Goal: Task Accomplishment & Management: Manage account settings

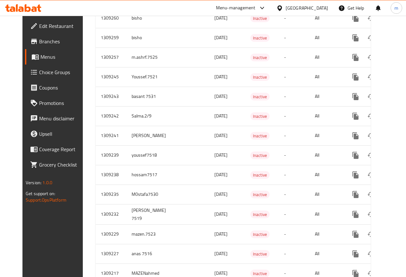
scroll to position [291, 0]
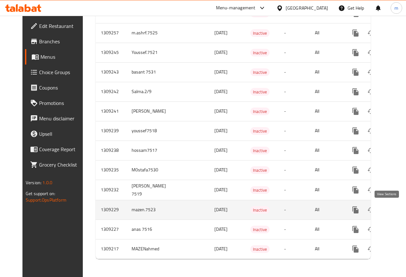
click at [398, 206] on icon "enhanced table" at bounding box center [402, 210] width 8 height 8
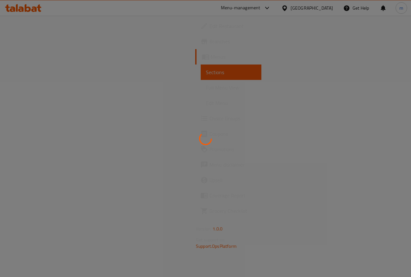
click at [117, 109] on div at bounding box center [205, 138] width 411 height 277
drag, startPoint x: 117, startPoint y: 108, endPoint x: 104, endPoint y: 119, distance: 16.9
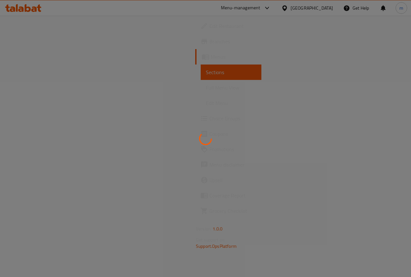
click at [104, 119] on div at bounding box center [205, 138] width 411 height 277
click at [184, 62] on div at bounding box center [205, 138] width 411 height 277
click at [185, 62] on div at bounding box center [205, 138] width 411 height 277
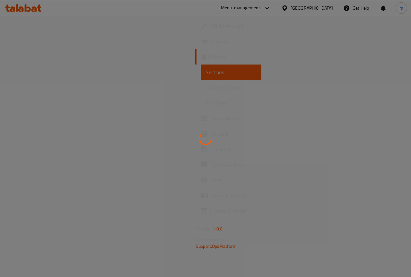
click at [185, 62] on div at bounding box center [205, 138] width 411 height 277
click at [186, 62] on div at bounding box center [205, 138] width 411 height 277
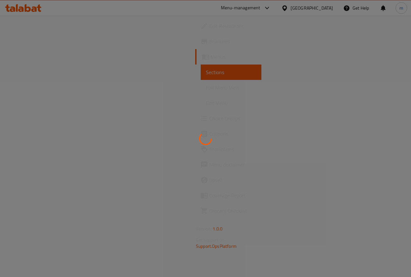
click at [186, 62] on div at bounding box center [205, 138] width 411 height 277
click at [190, 48] on div at bounding box center [205, 138] width 411 height 277
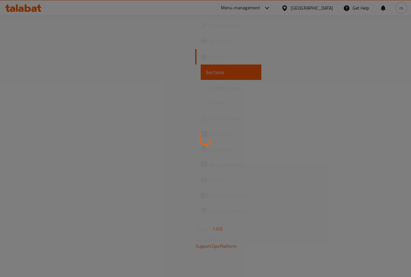
click at [190, 48] on div at bounding box center [205, 138] width 411 height 277
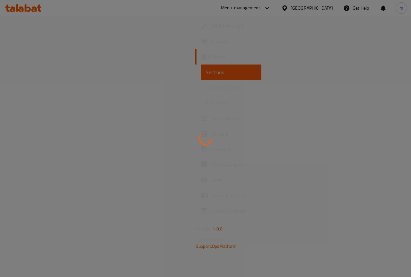
click at [190, 48] on div at bounding box center [205, 138] width 411 height 277
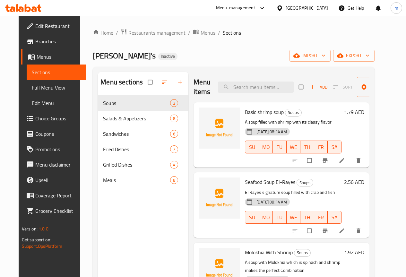
drag, startPoint x: 190, startPoint y: 48, endPoint x: 163, endPoint y: 4, distance: 52.3
click at [166, 16] on div "​ Menu-management United Arab Emirates Get Help m Edit Restaurant Branches Menu…" at bounding box center [203, 146] width 406 height 261
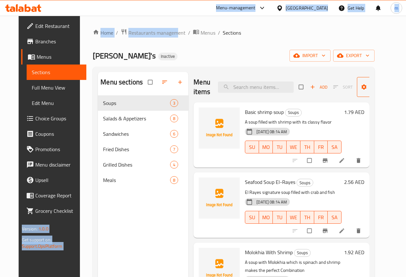
click at [361, 87] on icon "button" at bounding box center [364, 87] width 6 height 6
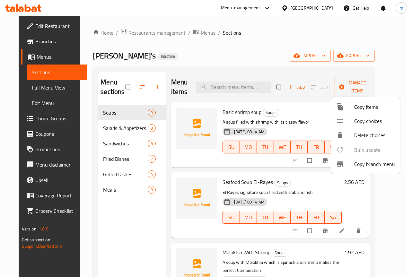
click at [398, 78] on div at bounding box center [205, 138] width 411 height 277
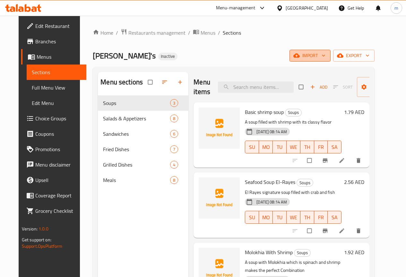
click at [327, 58] on icon "button" at bounding box center [323, 55] width 6 height 6
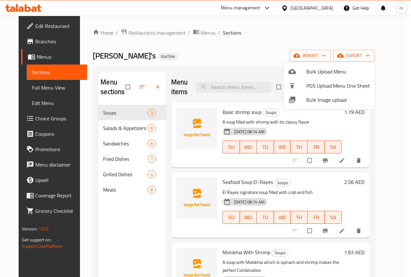
click at [392, 70] on div at bounding box center [205, 138] width 411 height 277
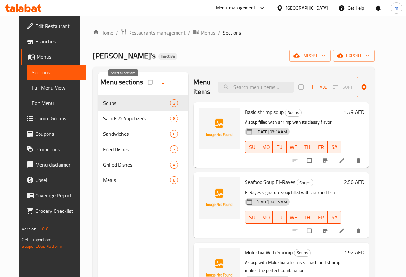
click at [144, 88] on input "checkbox" at bounding box center [150, 82] width 13 height 12
checkbox input "true"
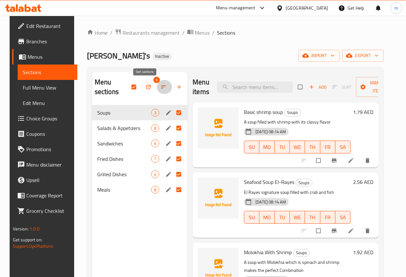
click at [161, 86] on icon "button" at bounding box center [163, 86] width 5 height 3
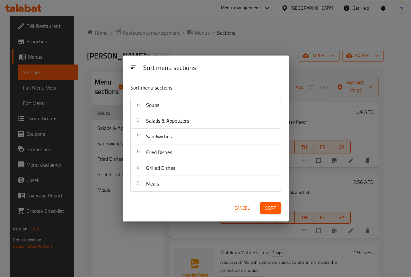
click at [181, 51] on div "Sort menu sections Sort menu sections Soups Salads & Appetizers Sandwiches Frie…" at bounding box center [205, 138] width 411 height 277
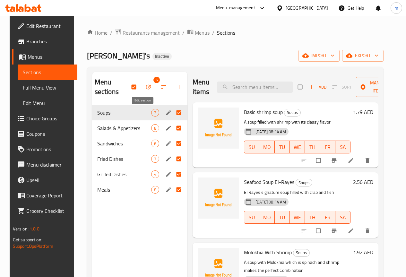
click at [165, 113] on icon "edit" at bounding box center [168, 112] width 6 height 6
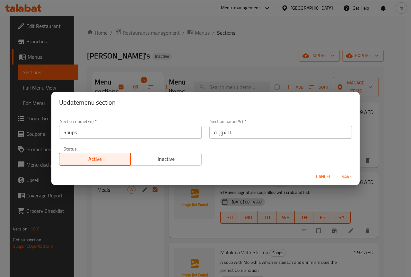
click at [160, 58] on div "Update menu section Section name(En)   * Soups Section name(En) * Section name(…" at bounding box center [205, 138] width 411 height 277
click at [320, 174] on span "Cancel" at bounding box center [323, 177] width 15 height 8
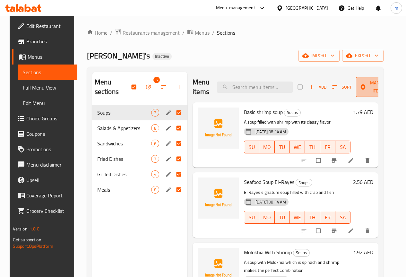
click at [360, 90] on icon "button" at bounding box center [363, 87] width 6 height 6
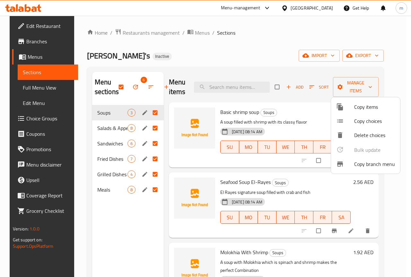
click at [362, 77] on div at bounding box center [205, 138] width 411 height 277
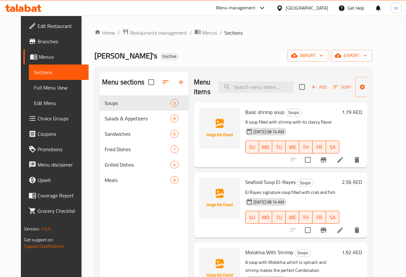
click at [44, 54] on span "Menus" at bounding box center [61, 57] width 45 height 8
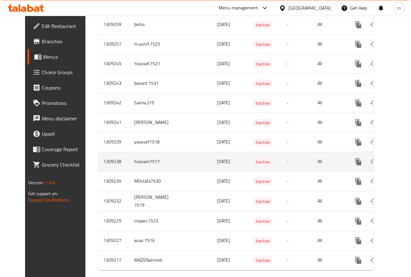
scroll to position [291, 0]
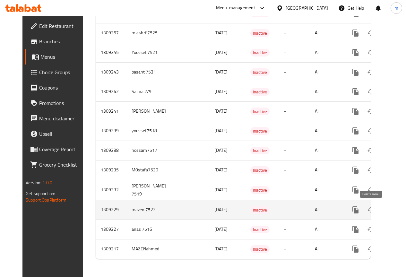
click at [383, 206] on icon "enhanced table" at bounding box center [387, 210] width 8 height 8
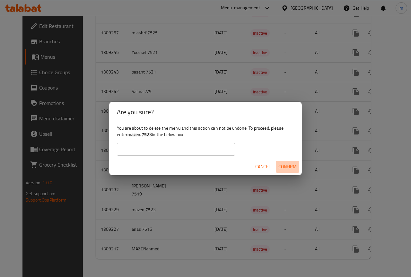
click at [287, 168] on span "Confirm" at bounding box center [287, 167] width 18 height 8
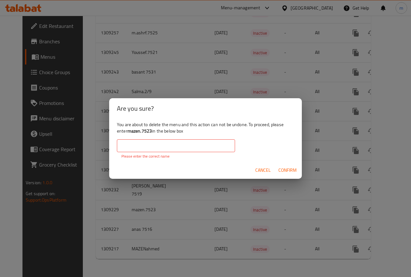
click at [180, 144] on input "text" at bounding box center [176, 145] width 118 height 13
click at [134, 131] on b "mazen.7523" at bounding box center [139, 131] width 25 height 8
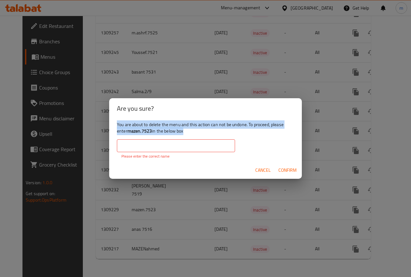
click at [134, 131] on b "mazen.7523" at bounding box center [139, 131] width 25 height 8
click at [135, 131] on b "mazen.7523" at bounding box center [139, 131] width 25 height 8
click at [137, 137] on div "You are about to delete the menu and this action can not be undone. To proceed,…" at bounding box center [205, 140] width 193 height 43
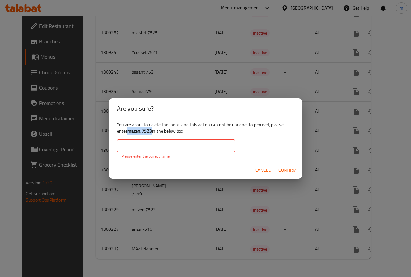
drag, startPoint x: 129, startPoint y: 131, endPoint x: 151, endPoint y: 132, distance: 21.8
click at [151, 132] on b "mazen.7523" at bounding box center [139, 131] width 25 height 8
copy b "mazen.7523"
click at [153, 150] on input "text" at bounding box center [176, 145] width 118 height 13
paste input "mazen.7523"
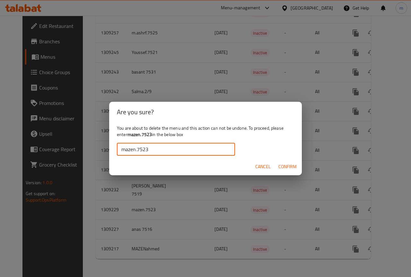
type input "mazen.7523"
click at [284, 169] on span "Confirm" at bounding box center [287, 167] width 18 height 8
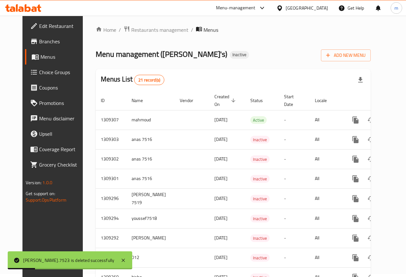
scroll to position [0, 0]
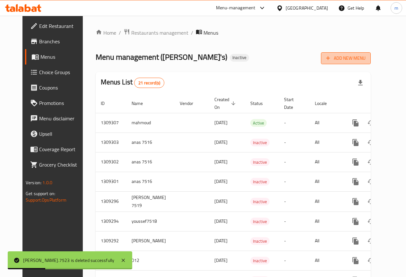
click at [357, 58] on span "Add New Menu" at bounding box center [345, 58] width 39 height 8
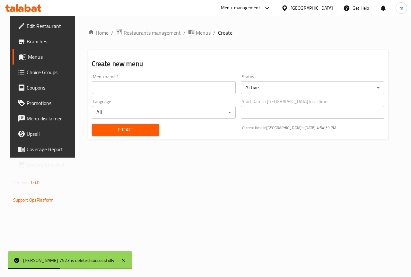
click at [194, 92] on input "text" at bounding box center [164, 87] width 144 height 13
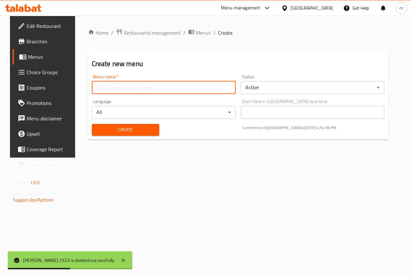
type input "mazen.7523"
click at [144, 130] on span "Create" at bounding box center [125, 130] width 57 height 8
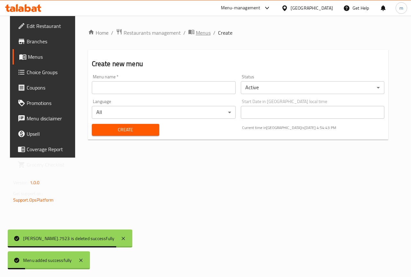
click at [196, 31] on span "Menus" at bounding box center [203, 33] width 15 height 8
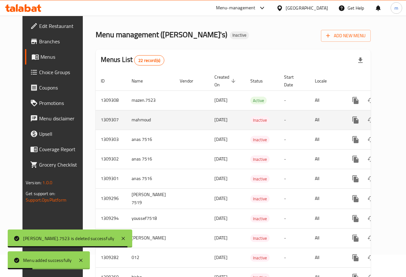
scroll to position [32, 0]
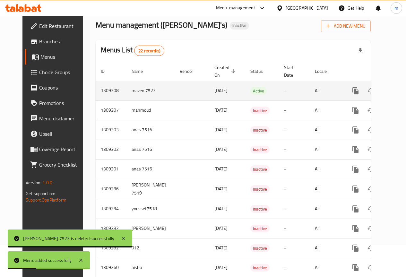
click at [180, 87] on td "enhanced table" at bounding box center [192, 91] width 35 height 20
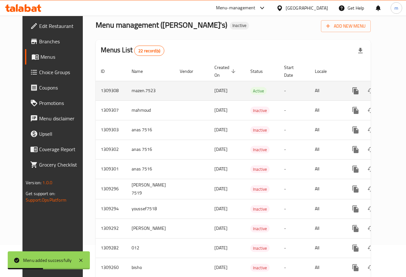
click at [398, 93] on icon "enhanced table" at bounding box center [402, 91] width 8 height 8
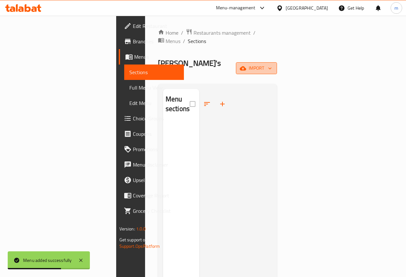
click at [272, 64] on span "import" at bounding box center [256, 68] width 31 height 8
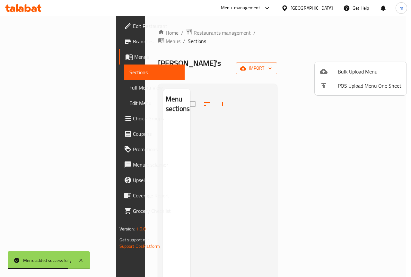
click at [366, 72] on span "Bulk Upload Menu" at bounding box center [370, 72] width 64 height 8
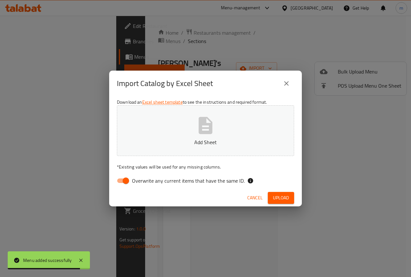
click at [119, 176] on input "Overwrite any current items that have the same ID." at bounding box center [126, 181] width 37 height 12
checkbox input "false"
click at [195, 93] on div "Import Catalog by Excel Sheet" at bounding box center [205, 84] width 193 height 26
click at [193, 120] on button "Add Sheet" at bounding box center [205, 130] width 177 height 51
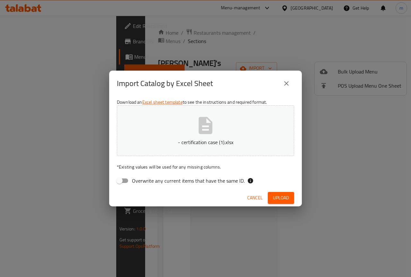
click at [288, 191] on div "Cancel Upload" at bounding box center [205, 197] width 193 height 17
click at [288, 197] on span "Upload" at bounding box center [281, 198] width 16 height 8
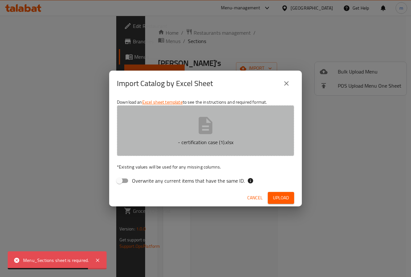
click at [212, 134] on icon "button" at bounding box center [205, 125] width 21 height 21
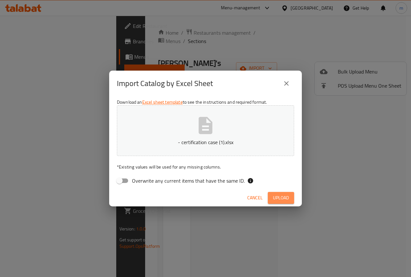
click at [289, 196] on span "Upload" at bounding box center [281, 198] width 16 height 8
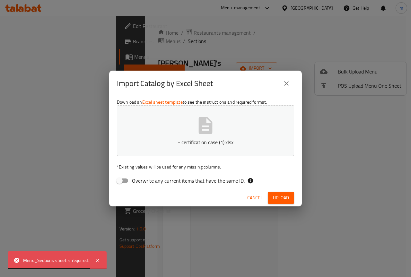
click at [243, 131] on button "- certification case (1).xlsx" at bounding box center [205, 130] width 177 height 51
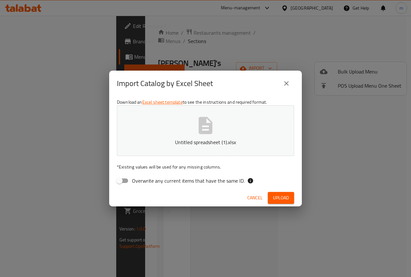
click at [287, 193] on button "Upload" at bounding box center [281, 198] width 26 height 12
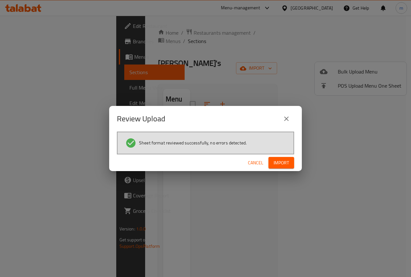
click at [288, 166] on span "Import" at bounding box center [281, 163] width 15 height 8
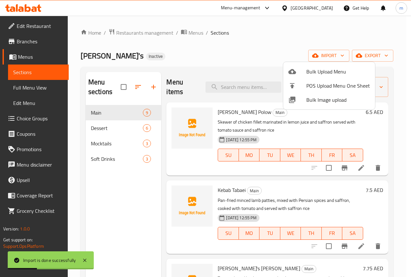
click at [326, 29] on div at bounding box center [205, 138] width 411 height 277
